Goal: Task Accomplishment & Management: Complete application form

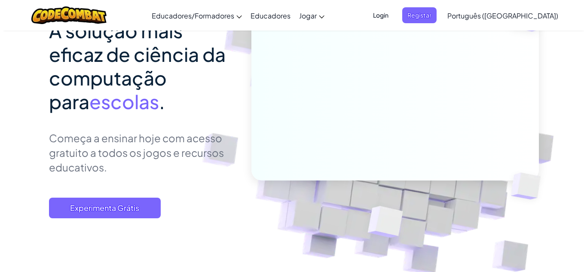
scroll to position [98, 0]
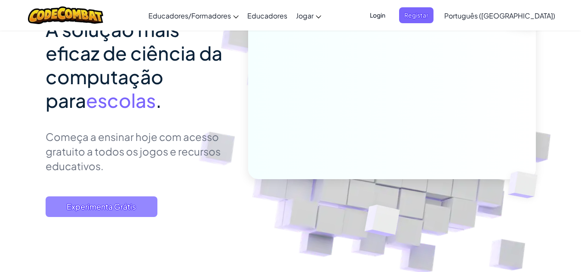
click at [134, 210] on span "Experimenta Grátis" at bounding box center [102, 206] width 112 height 21
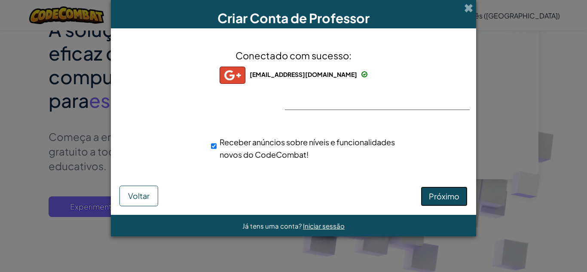
drag, startPoint x: 426, startPoint y: 200, endPoint x: 430, endPoint y: 199, distance: 4.3
click at [430, 199] on button "Próximo" at bounding box center [444, 197] width 47 height 20
select select "[GEOGRAPHIC_DATA]"
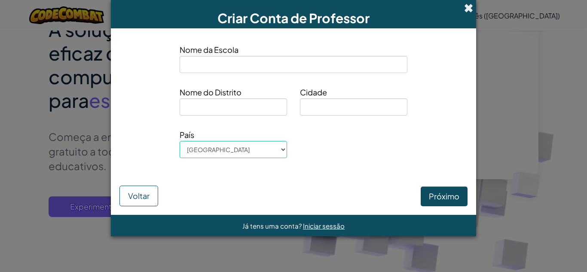
click at [469, 9] on span at bounding box center [468, 7] width 9 height 9
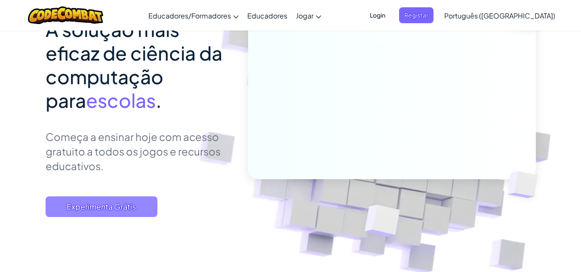
click at [121, 208] on span "Experimenta Grátis" at bounding box center [102, 206] width 112 height 21
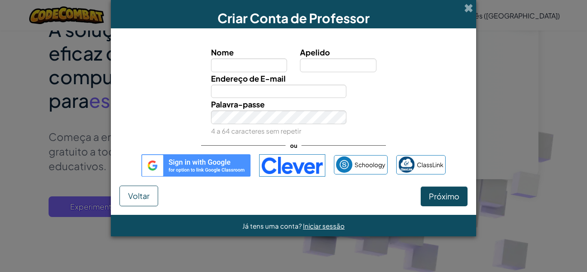
click at [199, 166] on img at bounding box center [195, 165] width 109 height 22
click at [208, 171] on img at bounding box center [195, 165] width 109 height 22
click at [195, 153] on div "Nome Apelido Endereço de E-mail Palavra-passe 4 a 64 caracteres sem repetir ou …" at bounding box center [294, 111] width 348 height 148
click at [197, 160] on img at bounding box center [195, 165] width 109 height 22
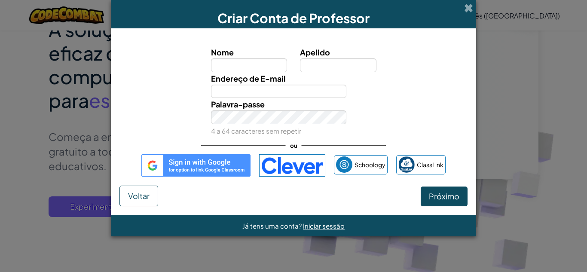
click at [197, 160] on img at bounding box center [195, 165] width 109 height 22
click at [467, 9] on span at bounding box center [468, 7] width 9 height 9
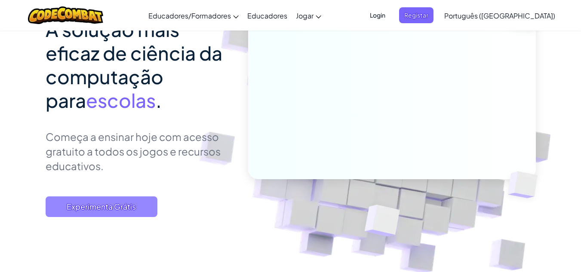
click at [58, 206] on span "Experimenta Grátis" at bounding box center [102, 206] width 112 height 21
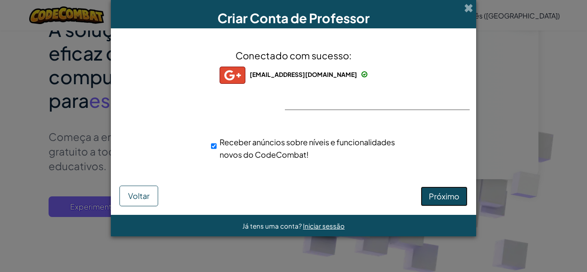
click at [445, 194] on span "Próximo" at bounding box center [444, 196] width 31 height 10
select select "Brazil"
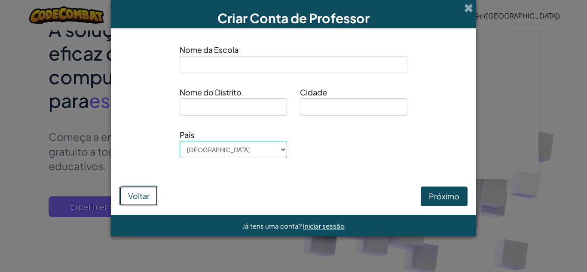
click at [135, 189] on button "Voltar" at bounding box center [139, 196] width 39 height 21
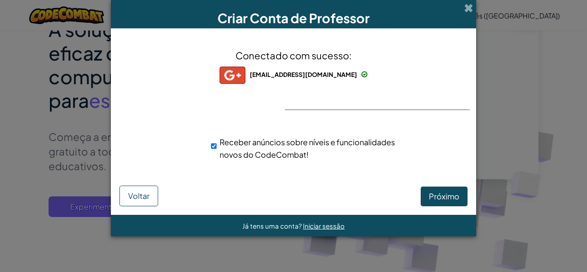
click at [218, 147] on div "Receber anúncios sobre níveis e funcionalidades novos do CodeCombat!" at bounding box center [308, 148] width 195 height 25
click at [215, 145] on input "Receber anúncios sobre níveis e funcionalidades novos do CodeCombat!" at bounding box center [214, 146] width 6 height 17
checkbox input "false"
click at [439, 198] on span "Próximo" at bounding box center [444, 196] width 31 height 10
select select "Brazil"
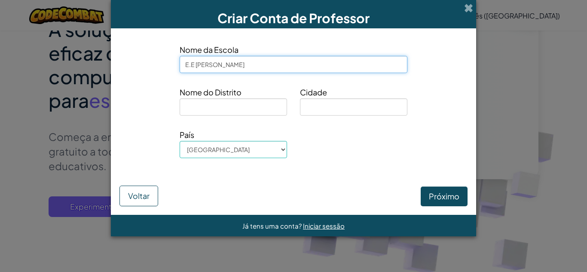
type input "E.E Claudia"
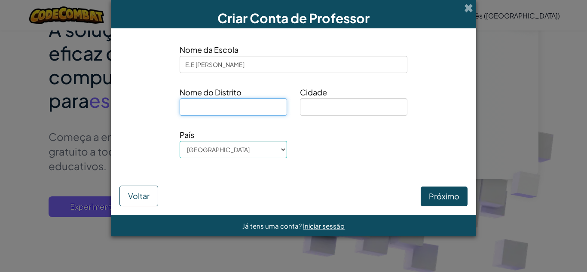
click at [245, 103] on input at bounding box center [233, 106] width 107 height 17
type input "c"
type input "Campinas"
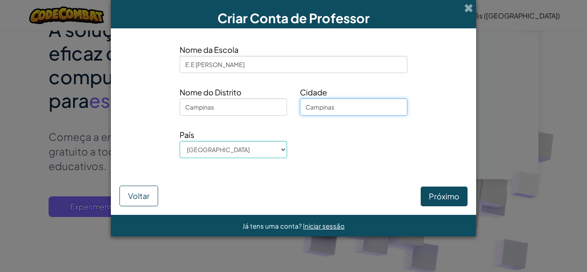
type input "Campinas"
click at [439, 188] on button "Próximo" at bounding box center [444, 197] width 47 height 20
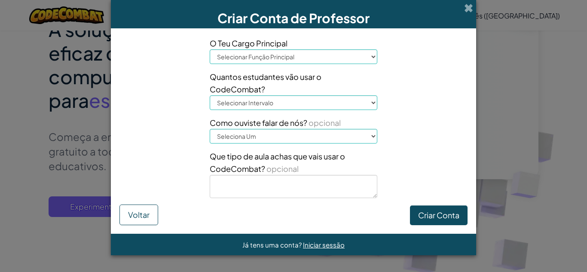
click at [351, 63] on select "Selecionar Função Principal Diretor Educador Coordenador de Tecnologia Professo…" at bounding box center [294, 56] width 168 height 15
select select "Teacher"
click at [210, 49] on select "Selecionar Função Principal Diretor Educador Coordenador de Tecnologia Professo…" at bounding box center [294, 56] width 168 height 15
click at [354, 101] on select "Selecionar Intervalo 1-10 11-50 51-100 101-200 201-500 501-1000 1000+" at bounding box center [294, 102] width 168 height 15
select select "11-50"
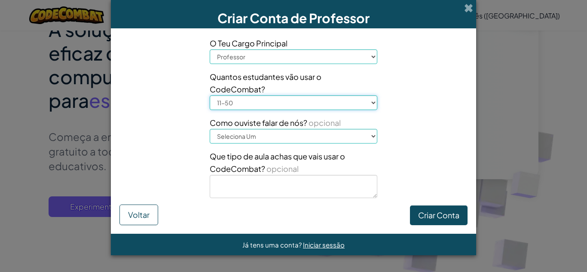
click at [210, 95] on select "Selecionar Intervalo 1-10 11-50 51-100 101-200 201-500 501-1000 1000+" at bounding box center [294, 102] width 168 height 15
click at [349, 138] on select "Seleciona Um Conferência (ex: ISTE) Code.org/Hora do Código Um professor Um adm…" at bounding box center [294, 136] width 168 height 15
select select "Google"
click at [210, 129] on select "Seleciona Um Conferência (ex: ISTE) Code.org/Hora do Código Um professor Um adm…" at bounding box center [294, 136] width 168 height 15
click at [414, 217] on button "Criar Conta" at bounding box center [439, 216] width 58 height 20
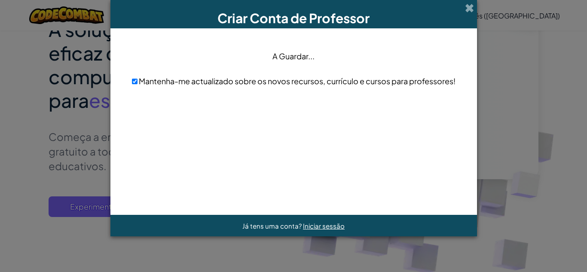
scroll to position [0, 0]
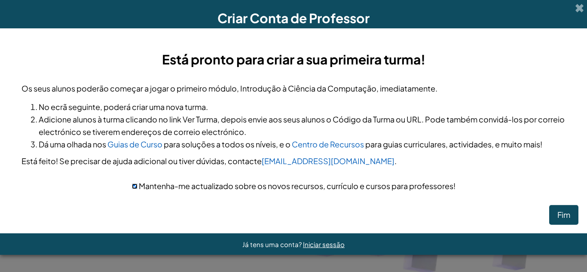
click at [132, 184] on input "checkbox" at bounding box center [135, 187] width 6 height 6
checkbox input "false"
click at [563, 211] on button "Fim" at bounding box center [563, 215] width 29 height 20
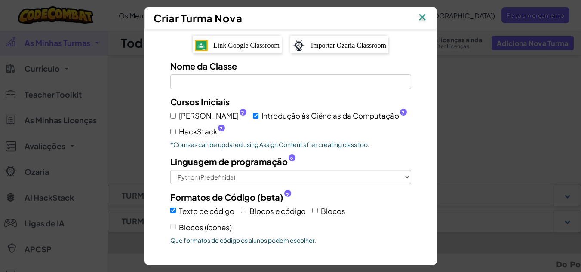
scroll to position [98, 0]
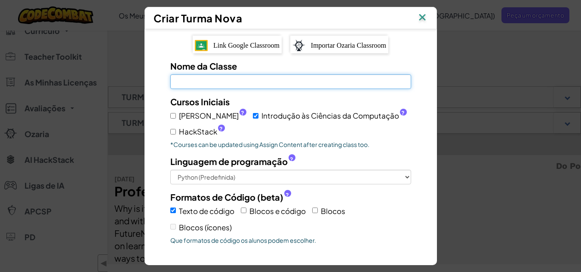
click at [290, 84] on input "Nome da Classe Campo é obrigatório" at bounding box center [290, 81] width 241 height 15
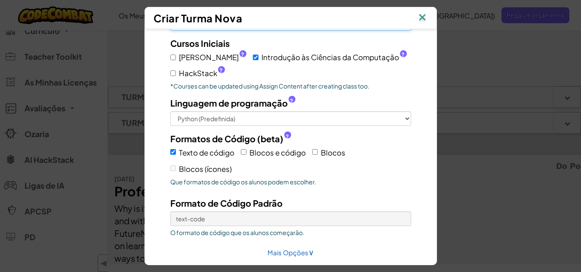
scroll to position [91, 0]
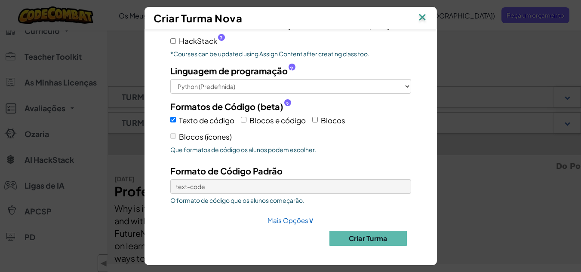
type input "teste"
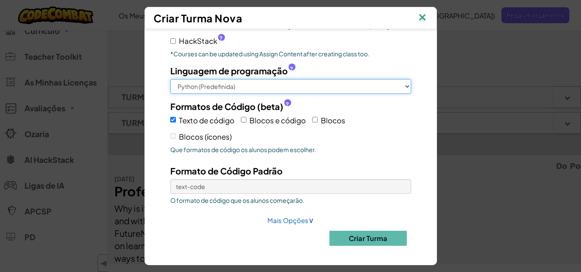
click at [379, 88] on select "Python (Predefinida) JavaScript C++ [GEOGRAPHIC_DATA] (Experimental)" at bounding box center [290, 86] width 241 height 15
select select "javascript"
click at [170, 79] on select "Python (Predefinida) JavaScript C++ [GEOGRAPHIC_DATA] (Experimental)" at bounding box center [290, 86] width 241 height 15
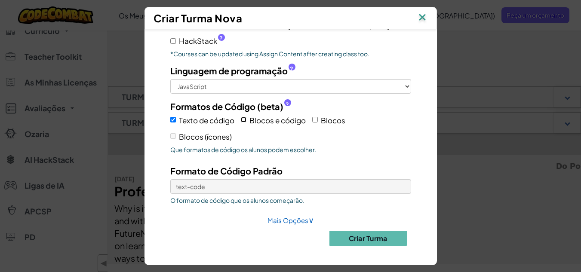
click at [241, 122] on input "Blocos e código" at bounding box center [244, 120] width 6 height 6
checkbox input "true"
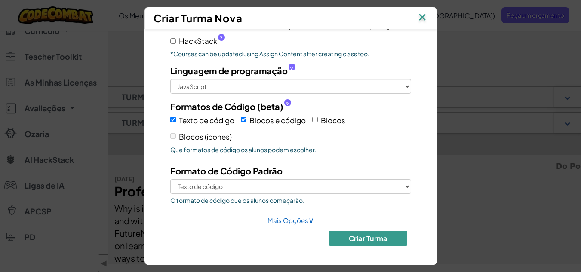
click at [346, 232] on button "Criar Turma" at bounding box center [367, 238] width 77 height 15
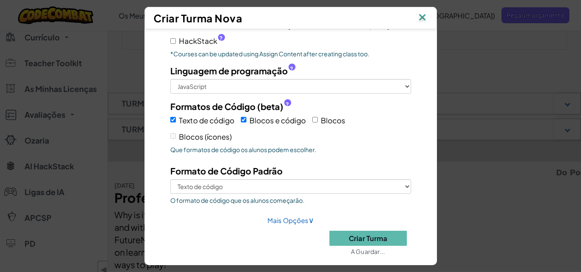
scroll to position [84, 0]
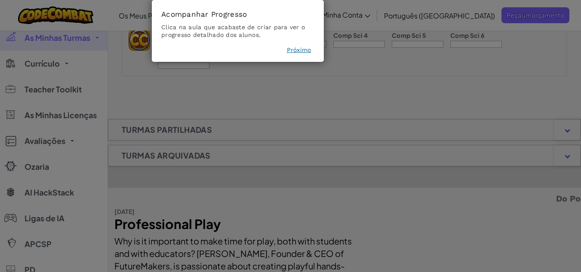
click at [295, 52] on button "Próximo" at bounding box center [299, 50] width 25 height 9
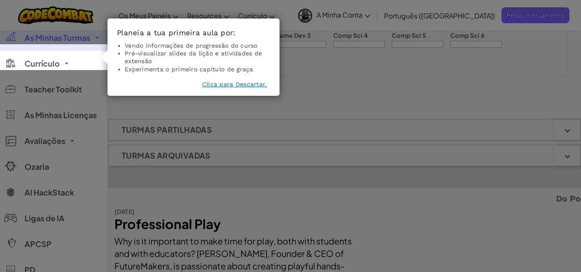
click at [242, 85] on button "Clica para Descartar." at bounding box center [234, 84] width 65 height 9
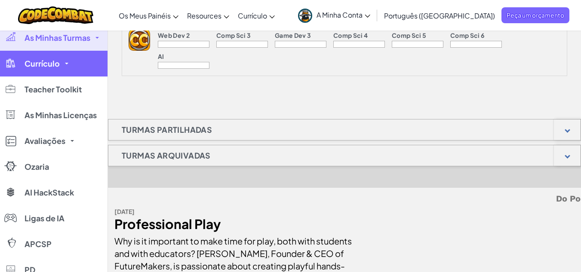
click at [66, 51] on link "Currículo" at bounding box center [53, 64] width 107 height 26
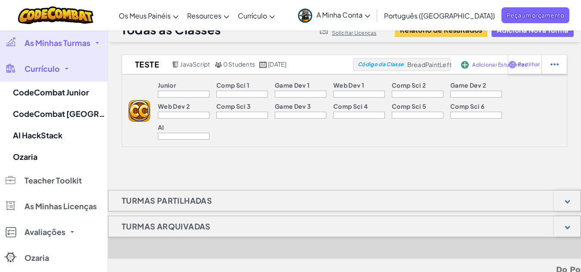
scroll to position [0, 0]
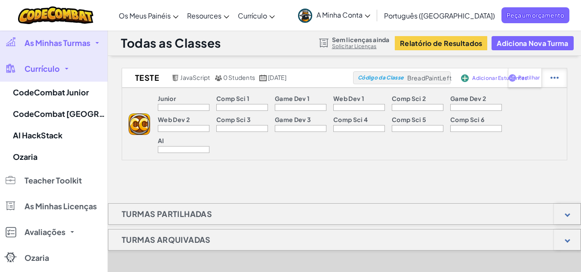
click at [549, 79] on div at bounding box center [553, 77] width 25 height 19
select select "javascript"
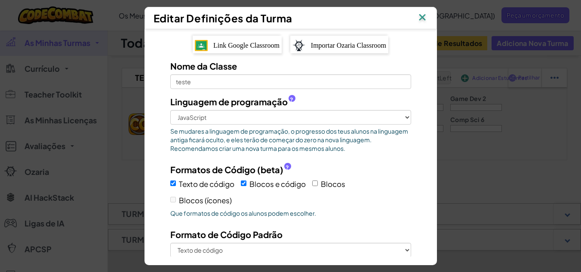
scroll to position [64, 0]
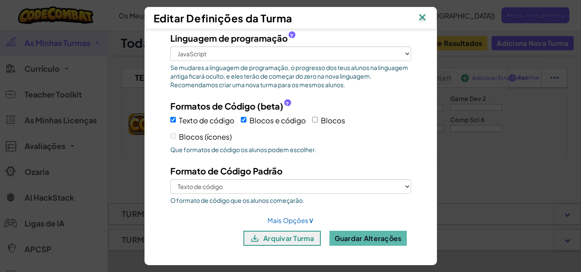
click at [428, 20] on img at bounding box center [422, 18] width 11 height 13
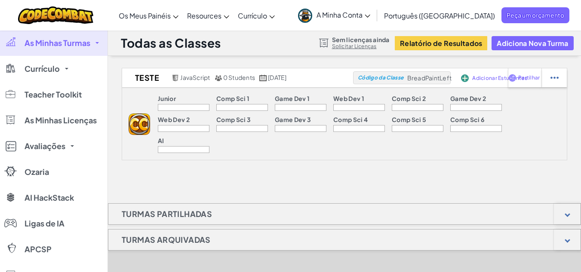
click at [227, 107] on div at bounding box center [242, 107] width 52 height 7
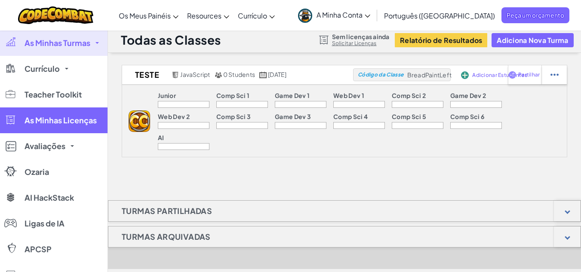
scroll to position [3, 0]
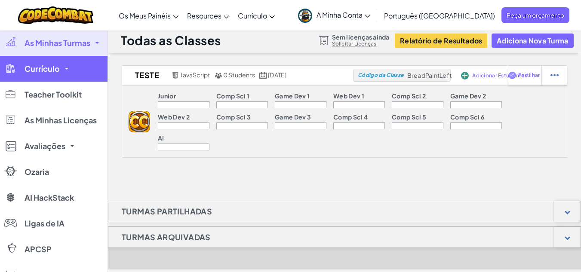
click at [70, 71] on link "Currículo" at bounding box center [53, 69] width 107 height 26
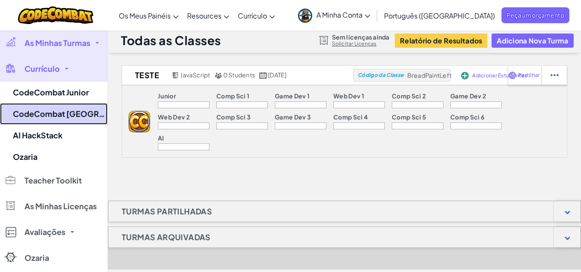
click at [62, 120] on link "CodeCombat [GEOGRAPHIC_DATA]" at bounding box center [53, 113] width 107 height 21
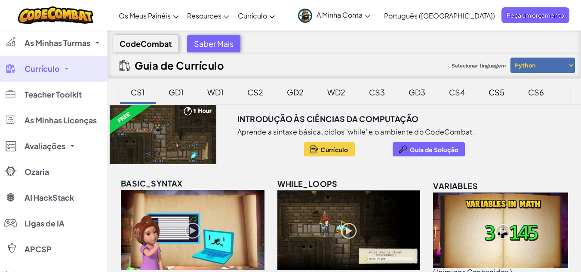
click at [62, 73] on link "Currículo" at bounding box center [53, 69] width 107 height 26
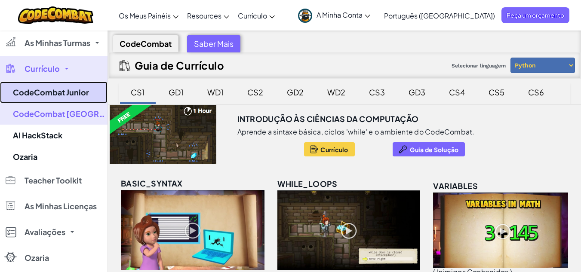
click at [68, 98] on link "CodeCombat Junior" at bounding box center [53, 92] width 107 height 21
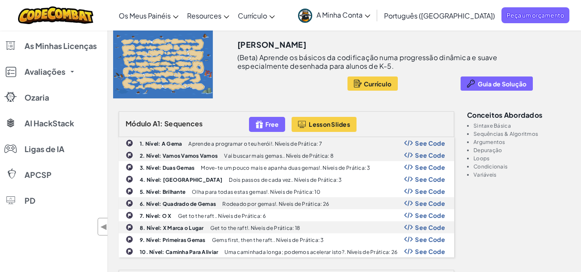
scroll to position [71, 0]
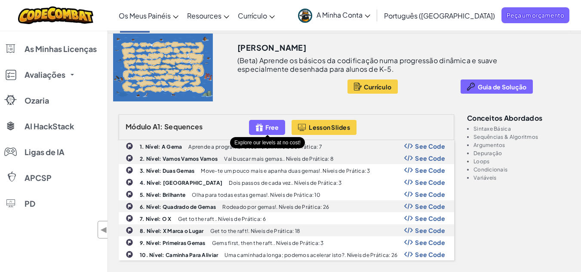
click at [270, 131] on div "Free" at bounding box center [267, 127] width 36 height 15
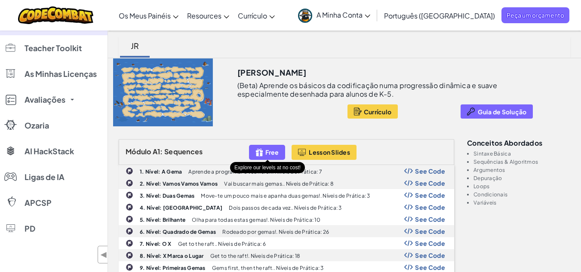
click at [265, 149] on div "Free" at bounding box center [267, 152] width 36 height 15
click at [269, 151] on span "Free" at bounding box center [271, 152] width 13 height 7
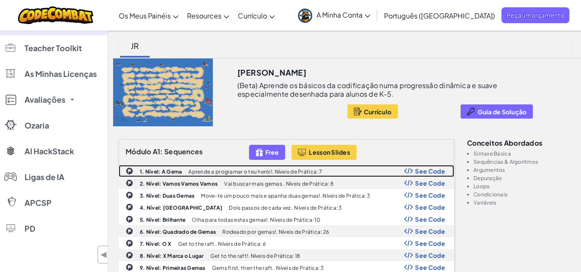
click at [240, 175] on p "Aprende a programar o teu herói!. Níveis de Prática: 7" at bounding box center [255, 172] width 134 height 6
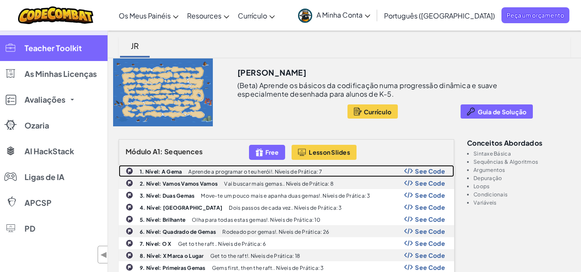
scroll to position [0, 0]
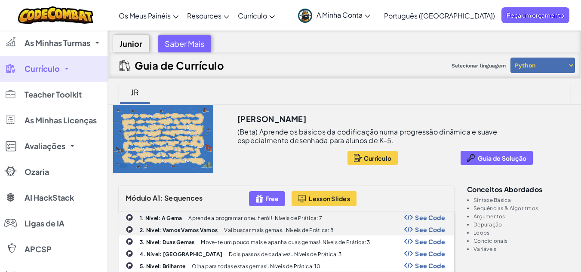
click at [64, 73] on link "Currículo" at bounding box center [53, 69] width 107 height 26
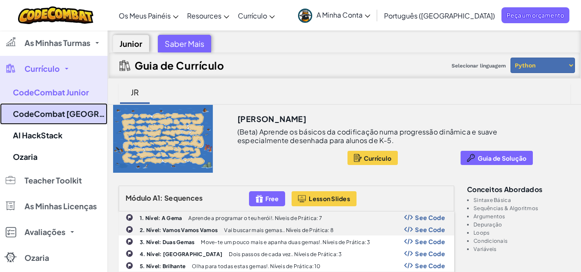
click at [64, 115] on link "CodeCombat [GEOGRAPHIC_DATA]" at bounding box center [53, 113] width 107 height 21
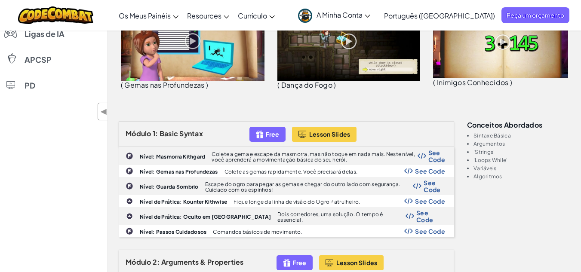
scroll to position [193, 0]
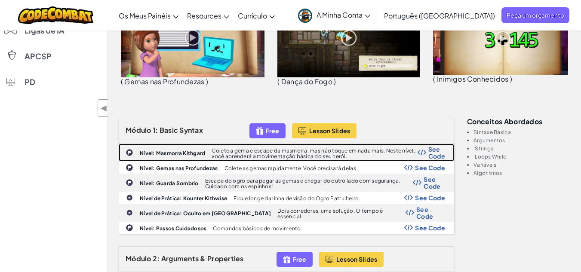
click at [192, 154] on b "Nível: Masmorra Kithgard" at bounding box center [172, 153] width 65 height 6
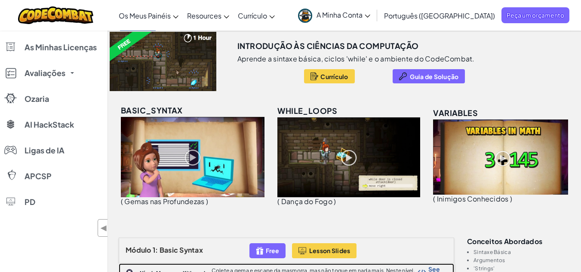
scroll to position [0, 0]
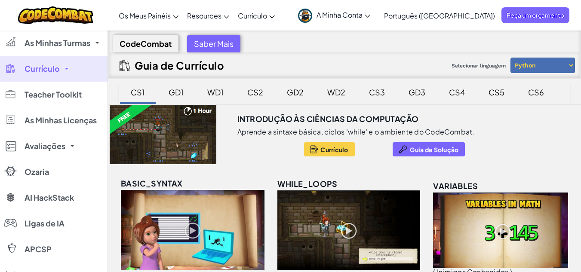
click at [516, 60] on select "Python JavaScript" at bounding box center [542, 65] width 64 height 15
select select "javascript"
click at [510, 58] on select "Python JavaScript" at bounding box center [542, 65] width 64 height 15
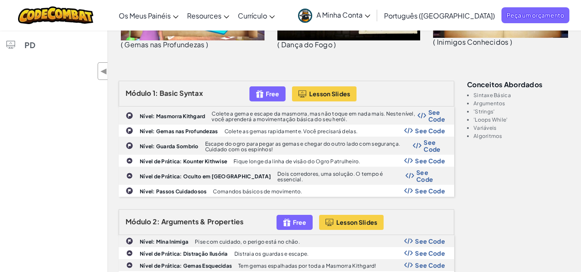
scroll to position [230, 0]
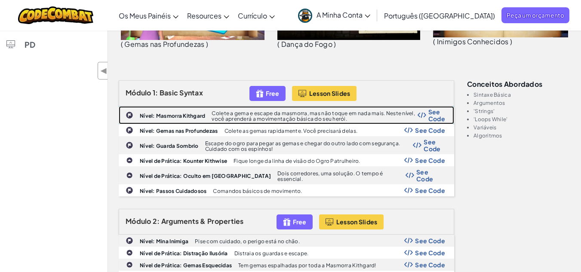
click at [243, 108] on div "Nível: Masmorra Kithgard Colete a gema e escape da masmorra, mas não toque em n…" at bounding box center [286, 115] width 334 height 17
